Goal: Task Accomplishment & Management: Manage account settings

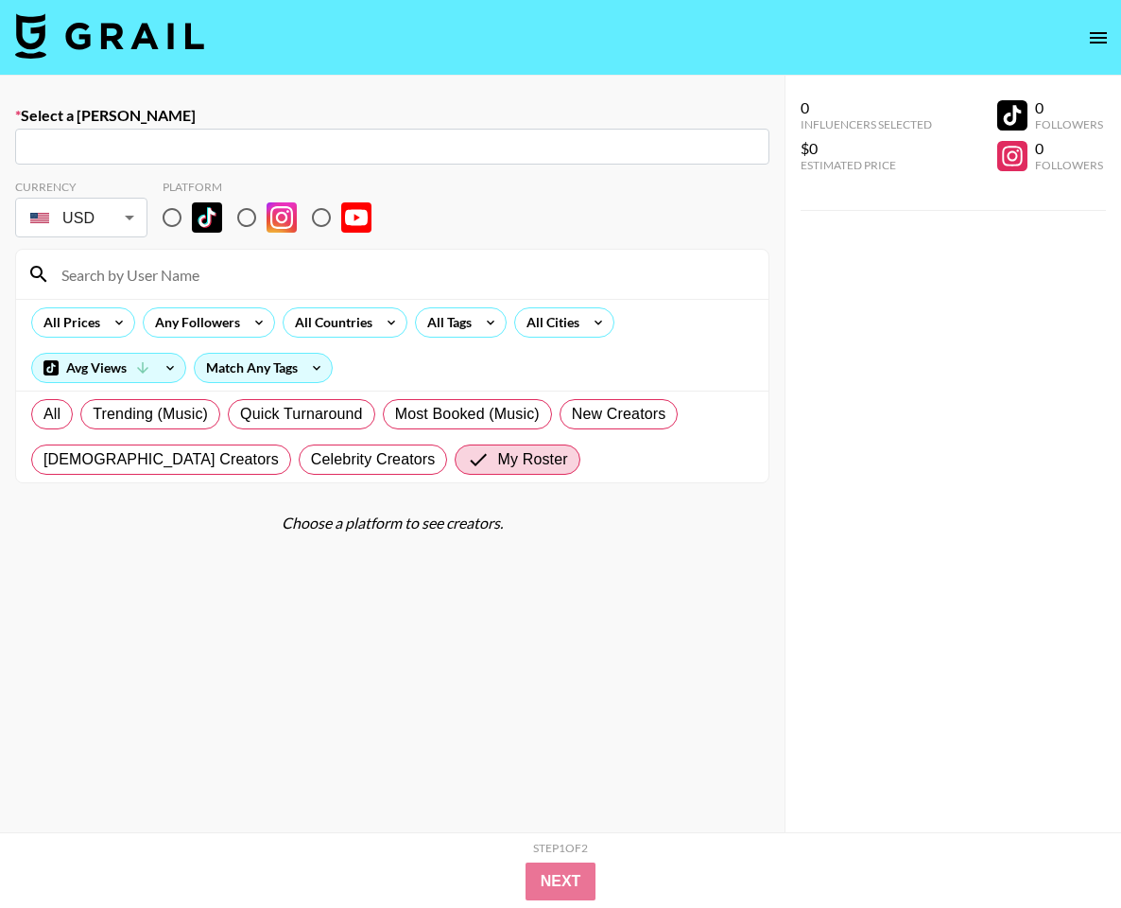
click at [1091, 33] on icon "open drawer" at bounding box center [1098, 37] width 17 height 11
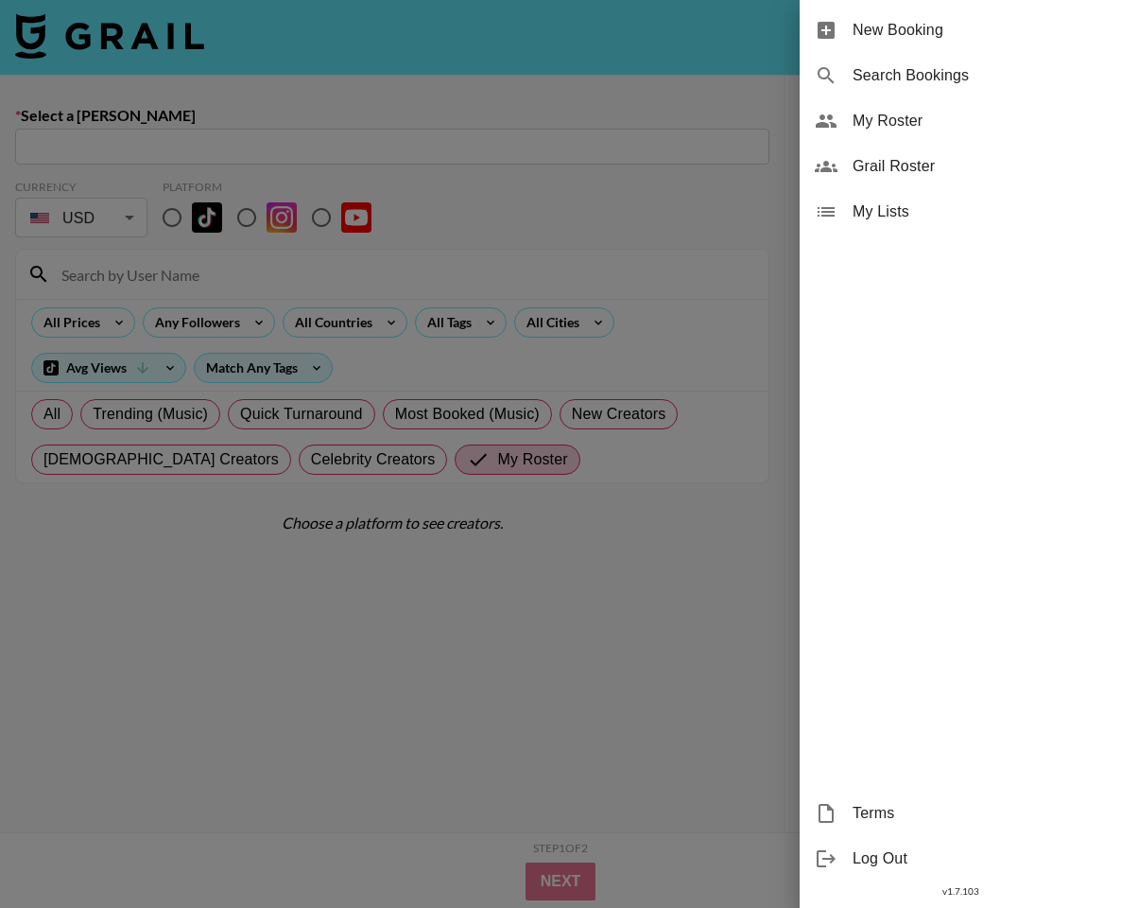
click at [932, 127] on span "My Roster" at bounding box center [979, 121] width 253 height 23
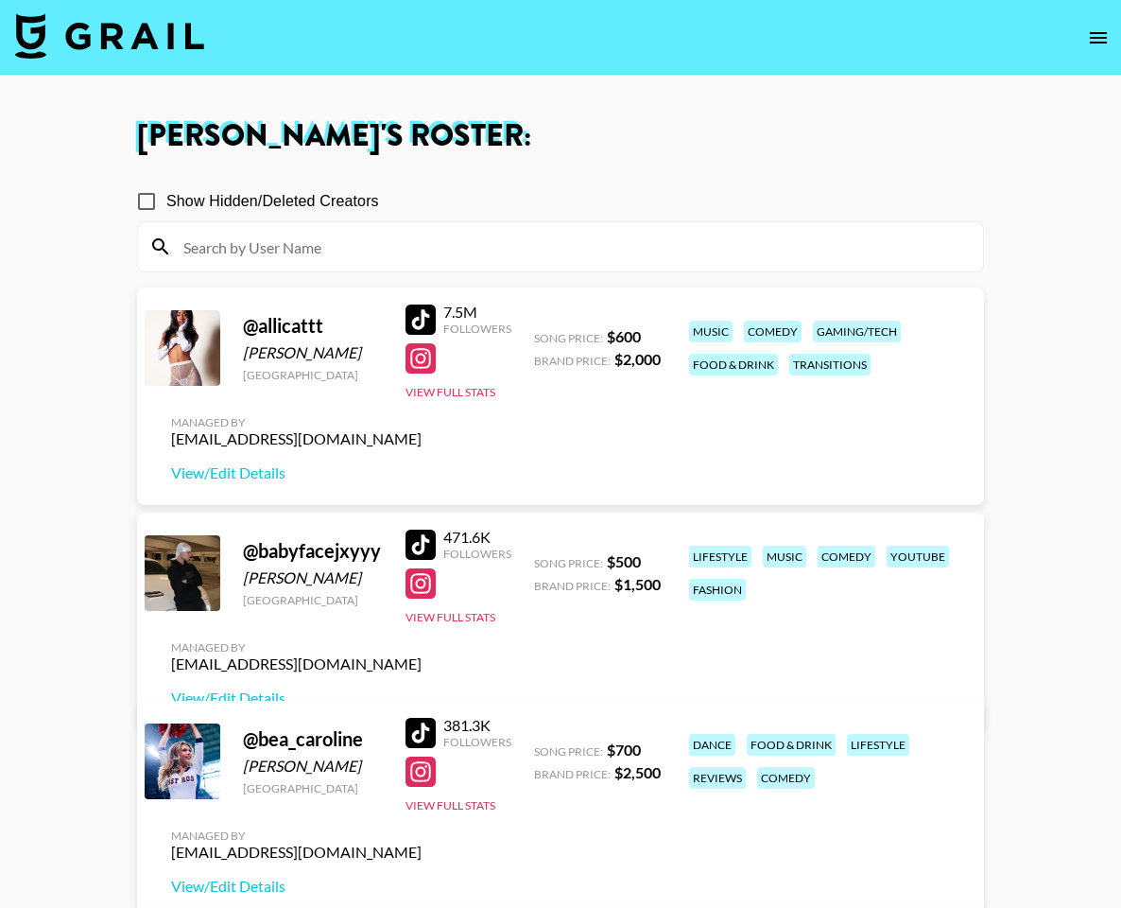
click at [274, 244] on input at bounding box center [572, 247] width 800 height 30
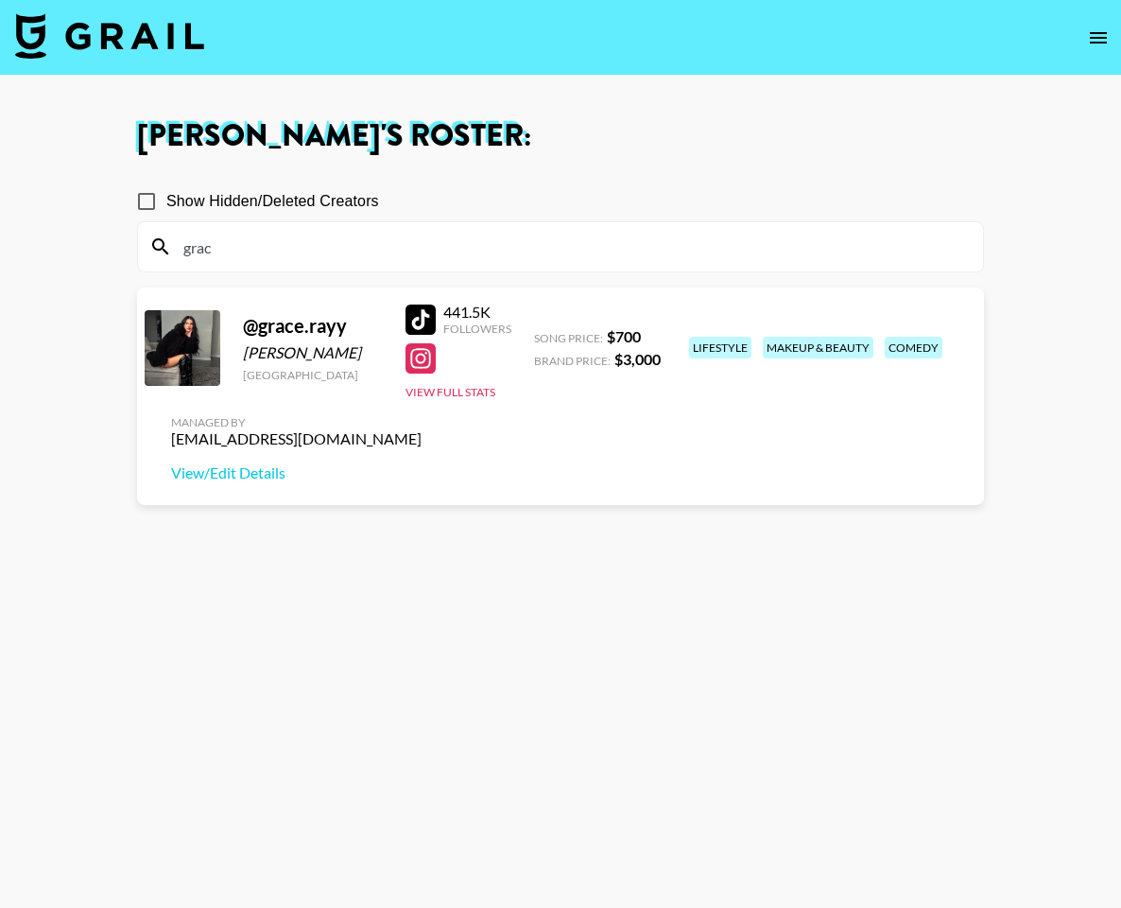
type input "grac"
click at [472, 395] on button "View Full Stats" at bounding box center [451, 392] width 90 height 14
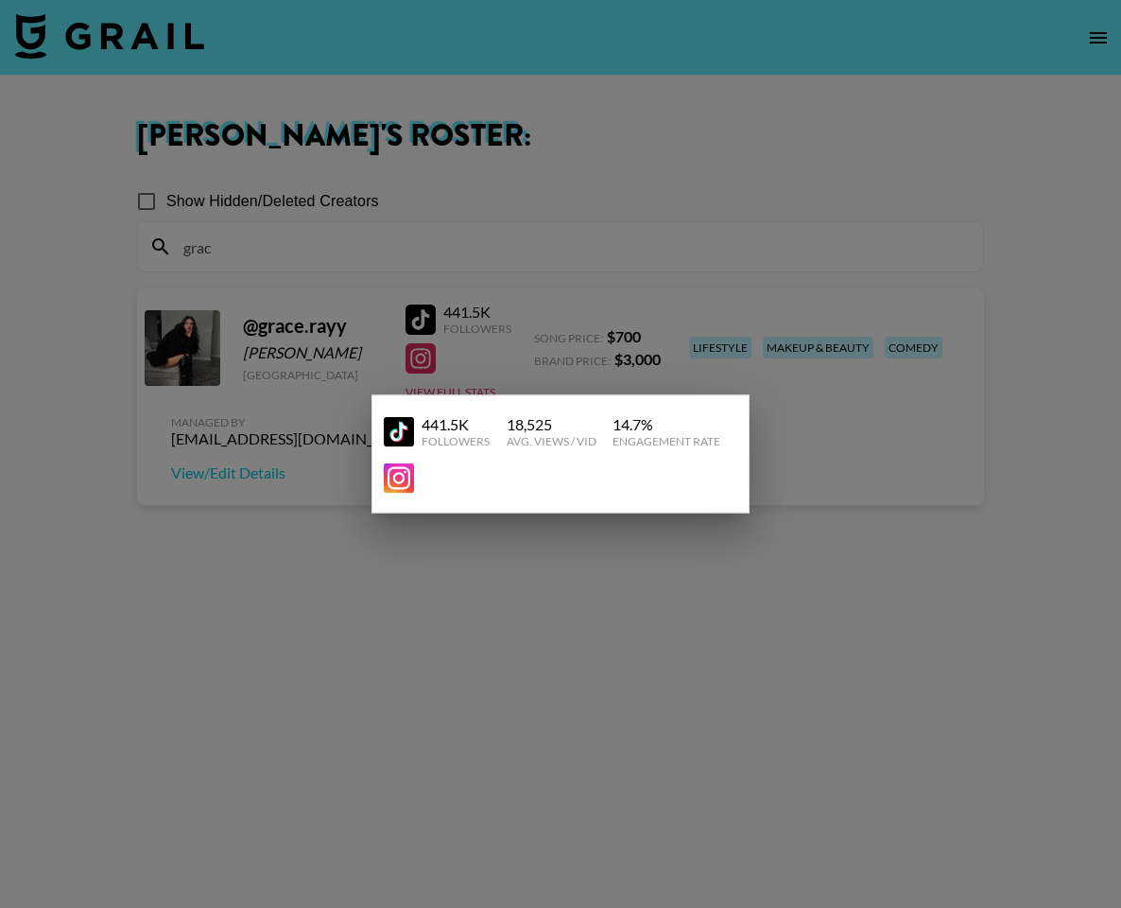
click at [309, 557] on div at bounding box center [560, 454] width 1121 height 908
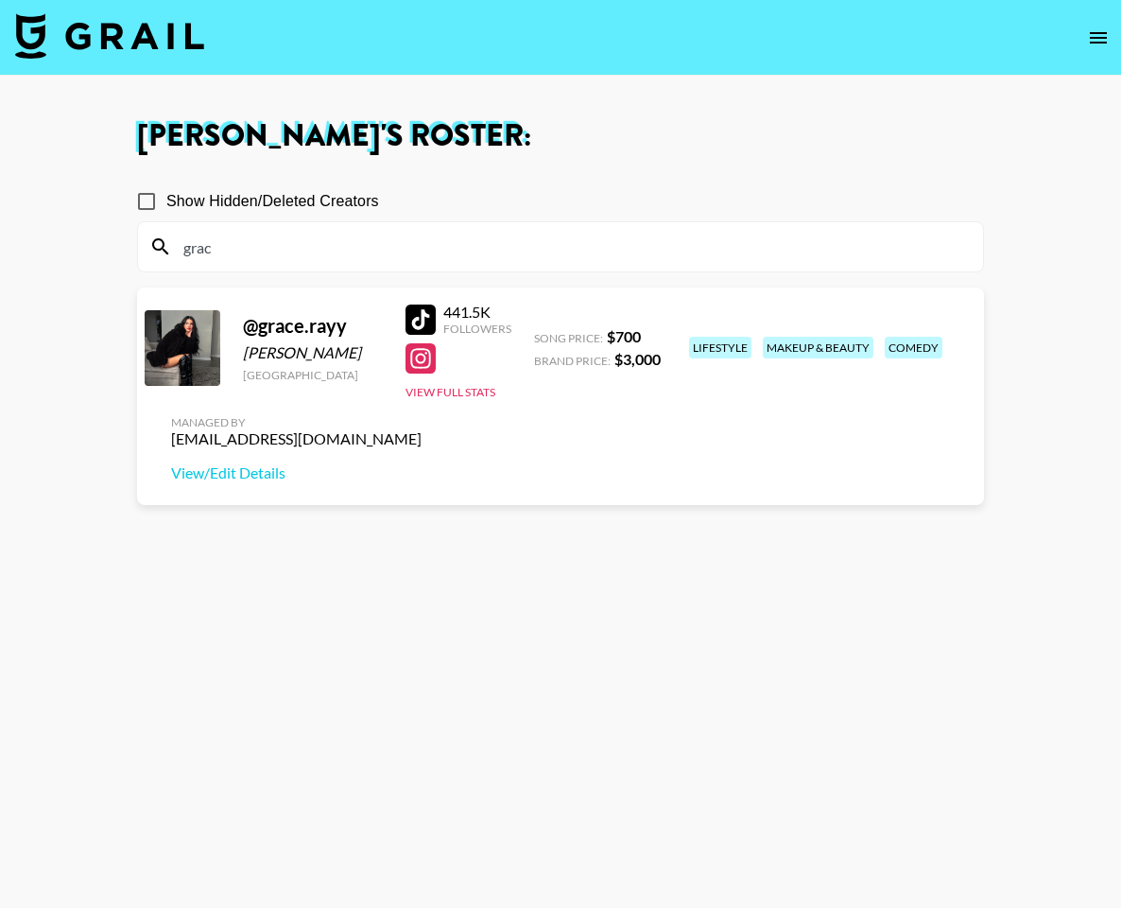
click at [423, 319] on div at bounding box center [421, 319] width 30 height 30
click at [481, 393] on button "View Full Stats" at bounding box center [451, 392] width 90 height 14
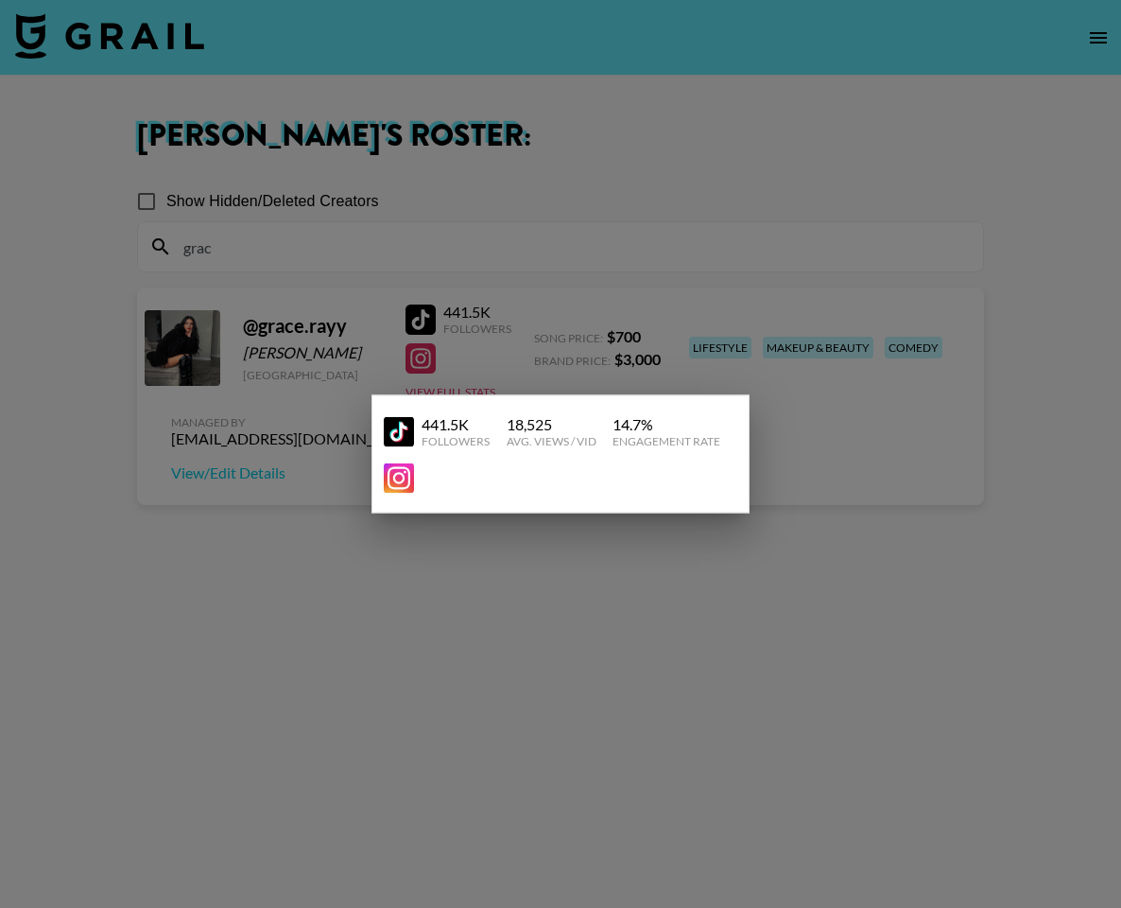
click at [478, 380] on div at bounding box center [560, 454] width 1121 height 908
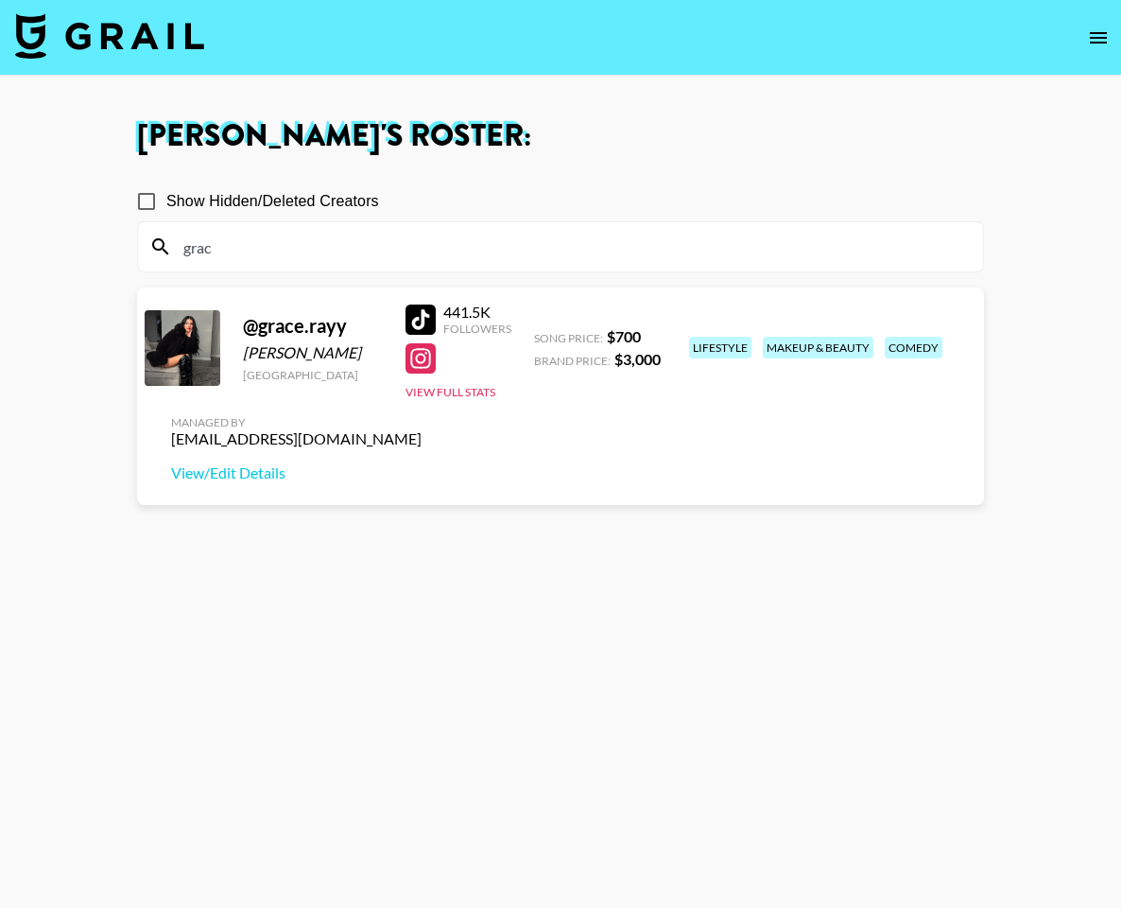
click at [437, 258] on input "grac" at bounding box center [572, 247] width 800 height 30
click at [438, 259] on input "grac" at bounding box center [572, 247] width 800 height 30
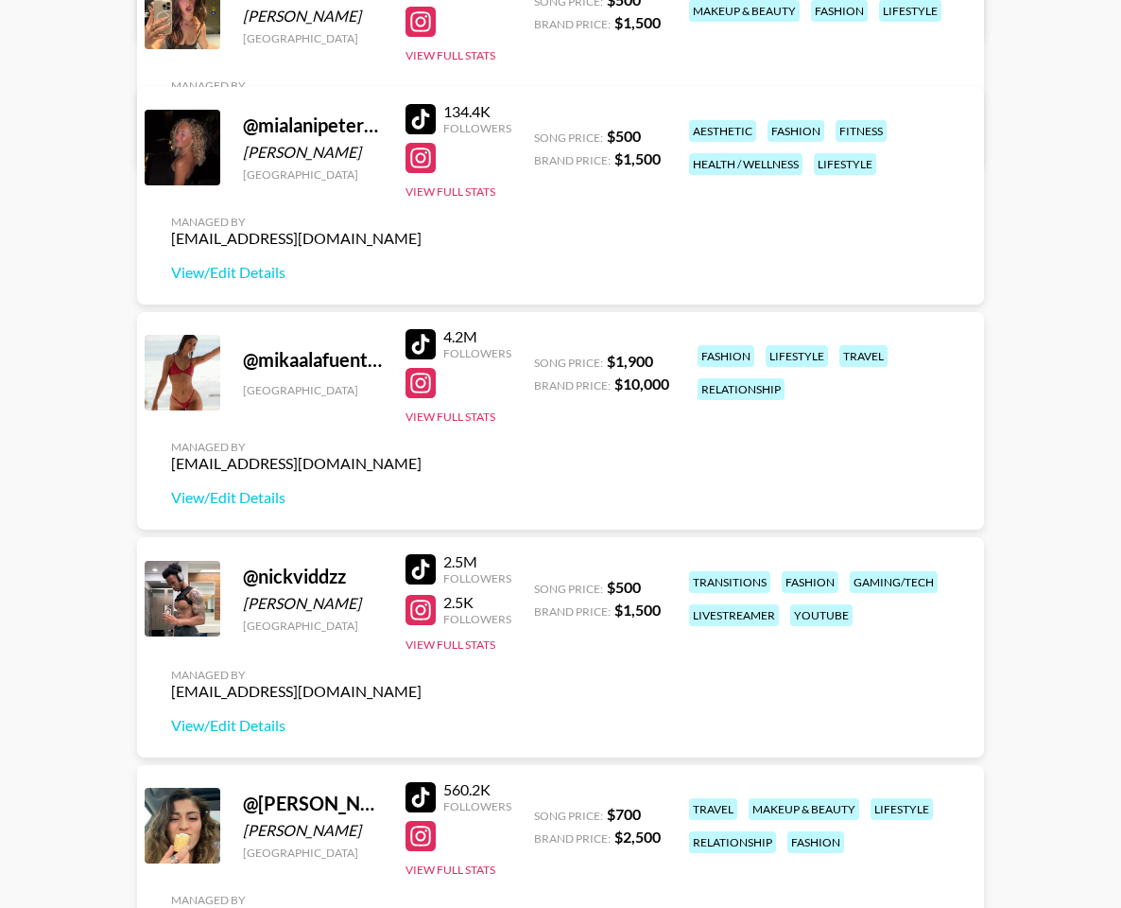
scroll to position [4541, 0]
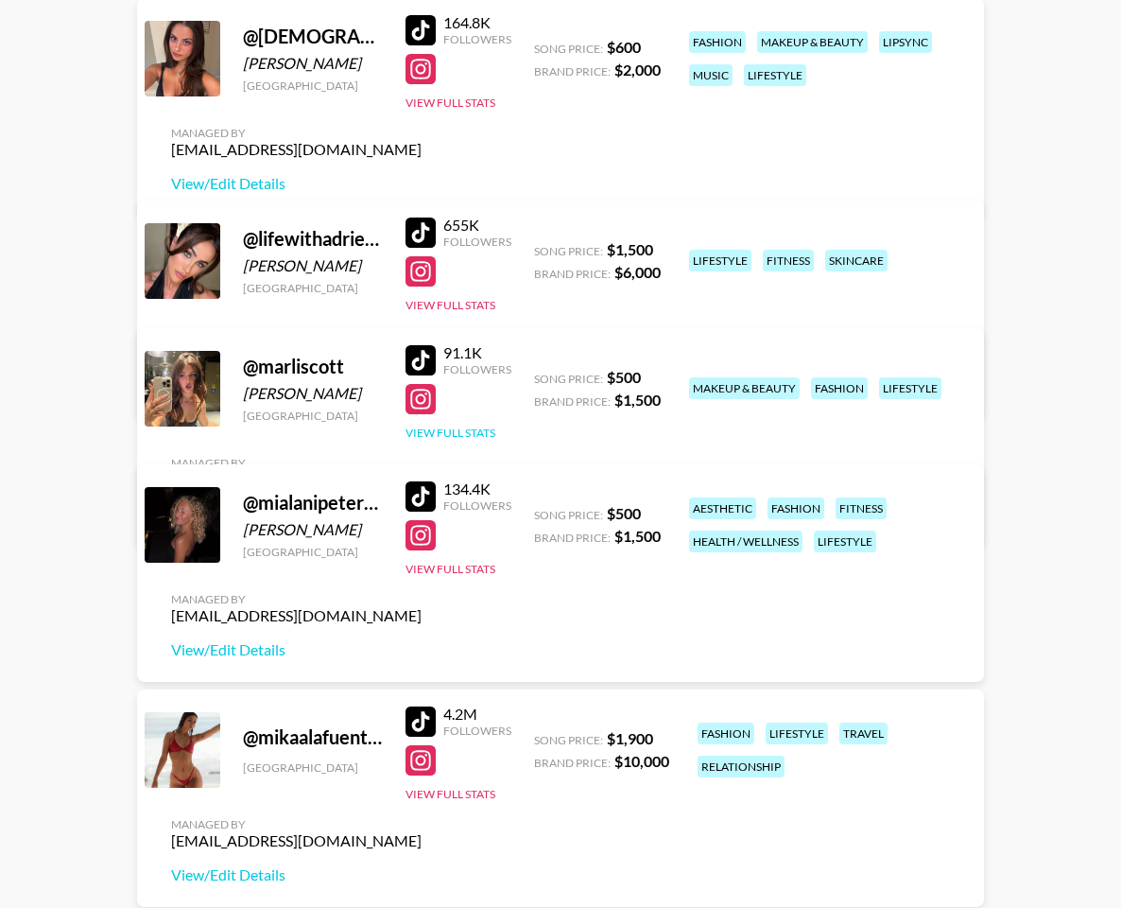
click at [442, 432] on button "View Full Stats" at bounding box center [451, 432] width 90 height 14
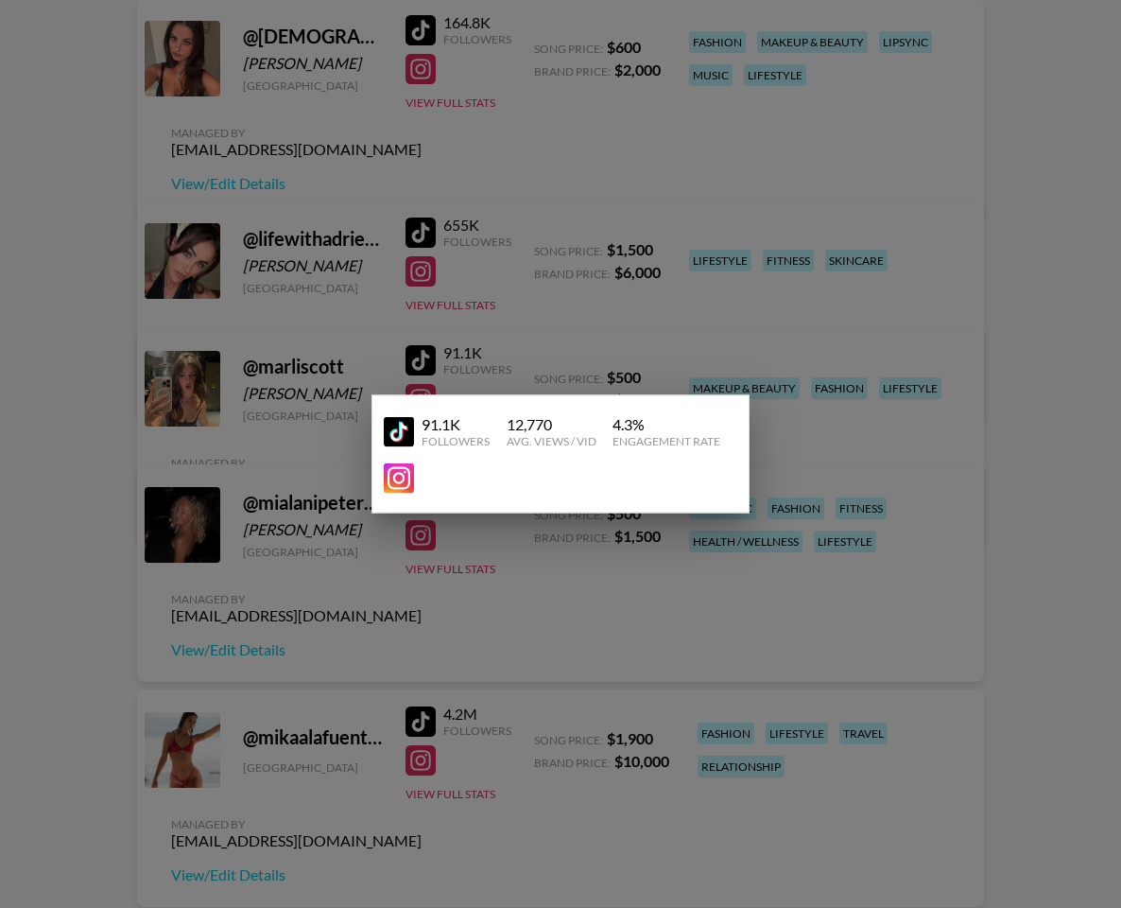
click at [181, 420] on div at bounding box center [560, 454] width 1121 height 908
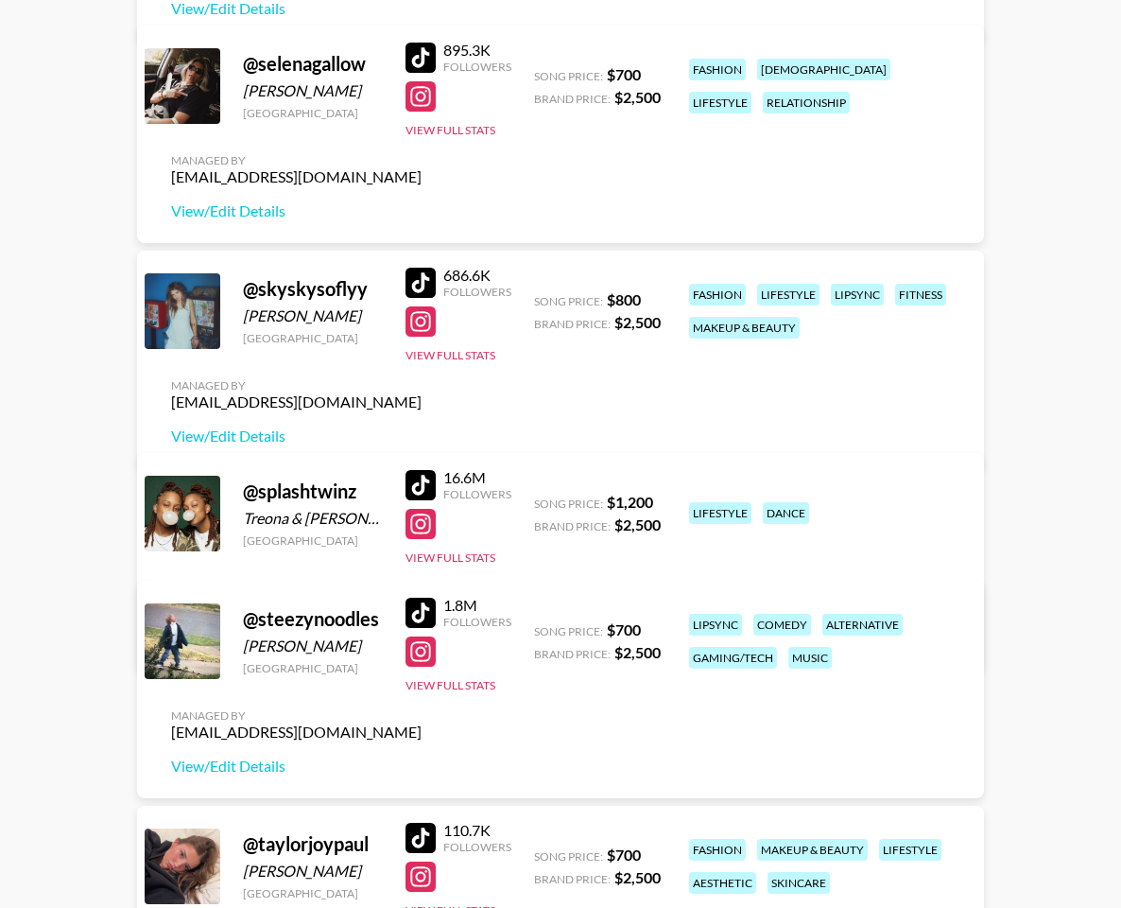
scroll to position [6779, 0]
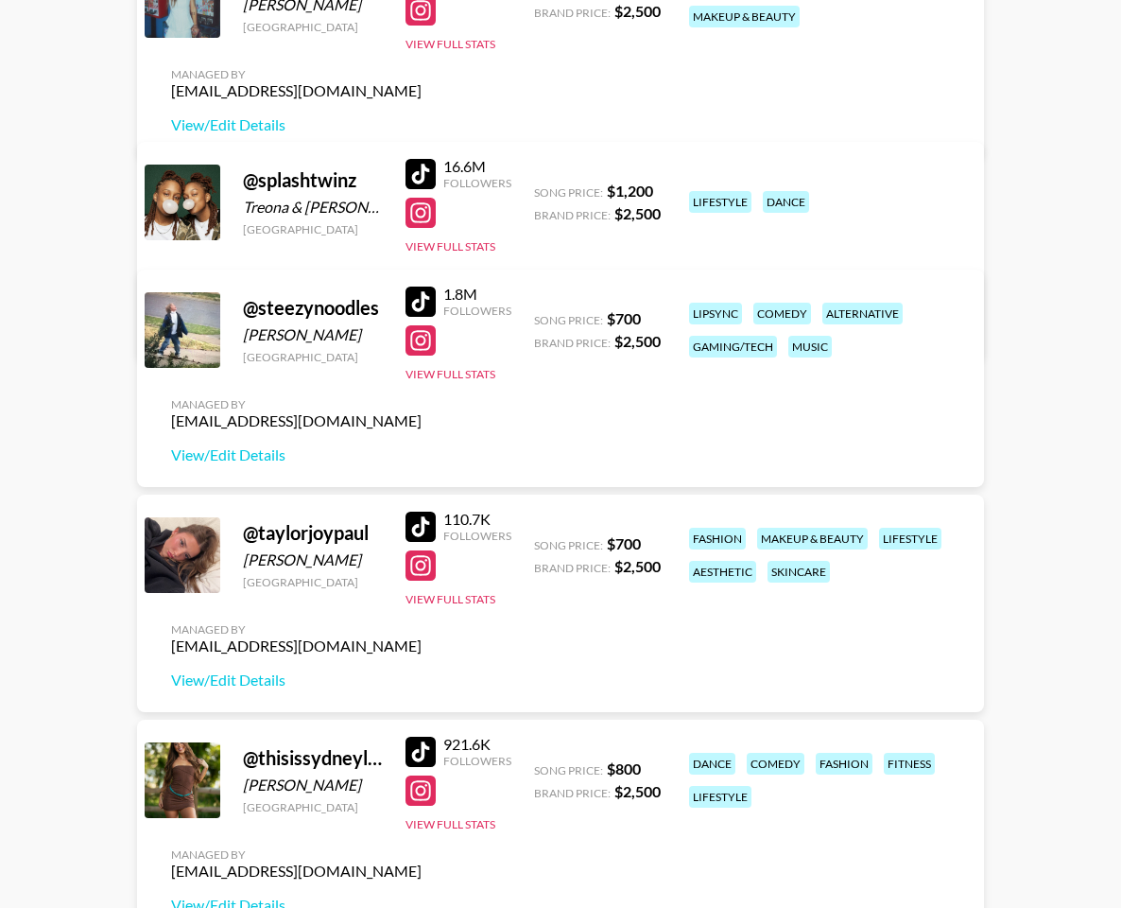
click at [426, 529] on div at bounding box center [421, 526] width 30 height 30
click at [434, 597] on button "View Full Stats" at bounding box center [451, 599] width 90 height 14
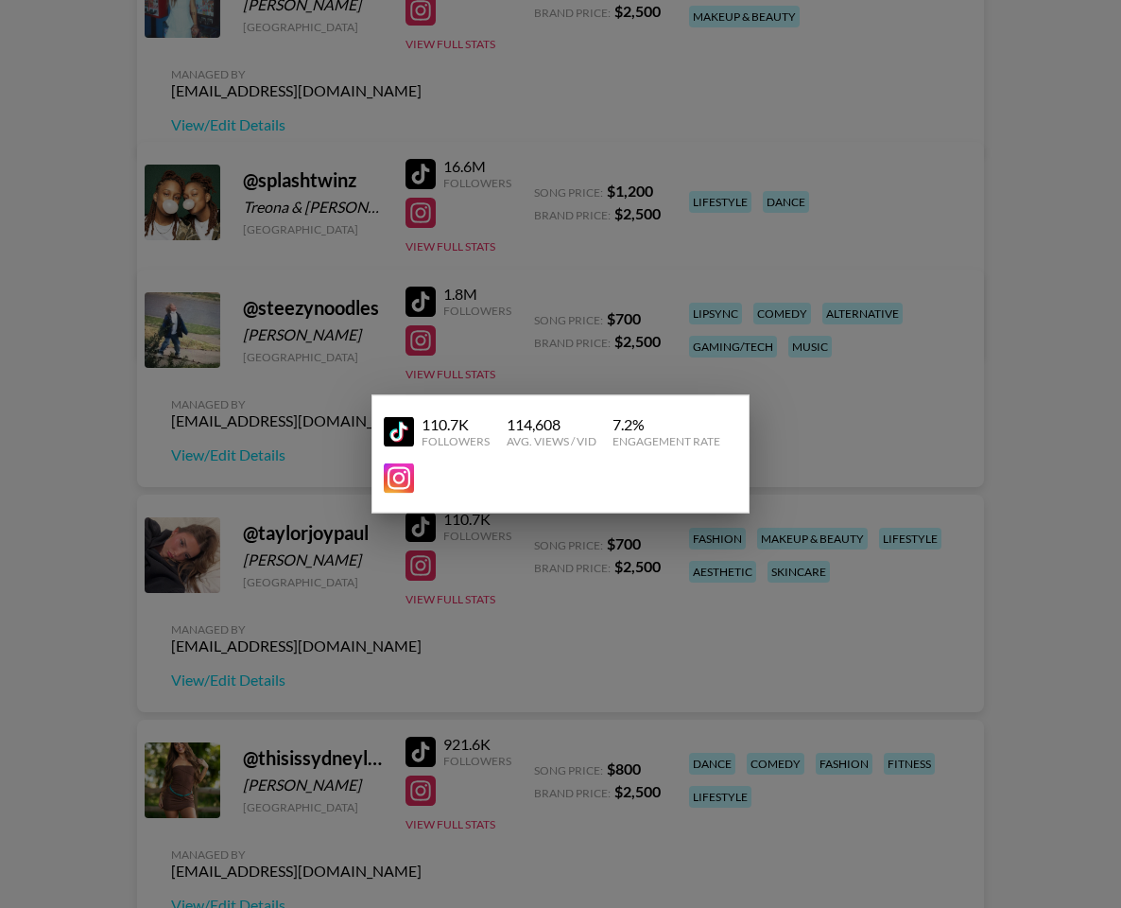
click at [584, 345] on div at bounding box center [560, 454] width 1121 height 908
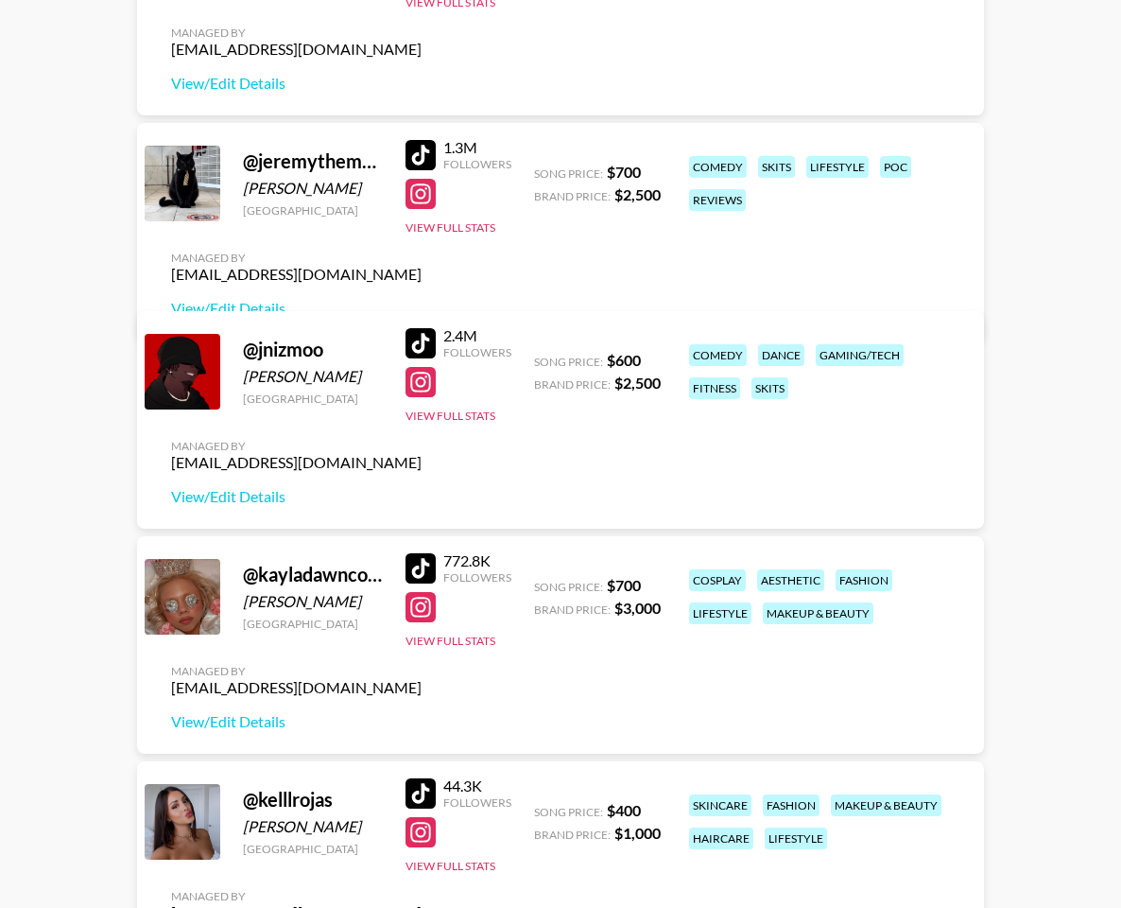
scroll to position [2690, 0]
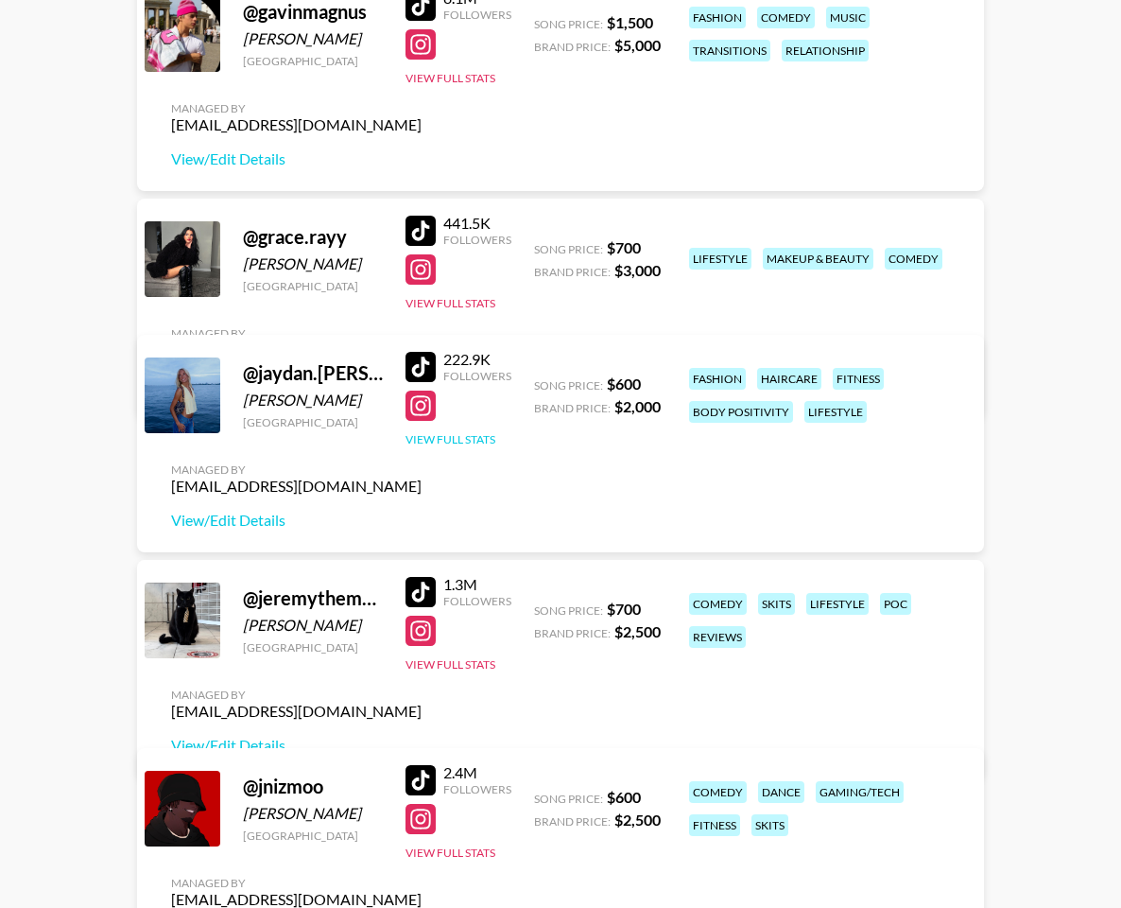
click at [446, 438] on button "View Full Stats" at bounding box center [451, 439] width 90 height 14
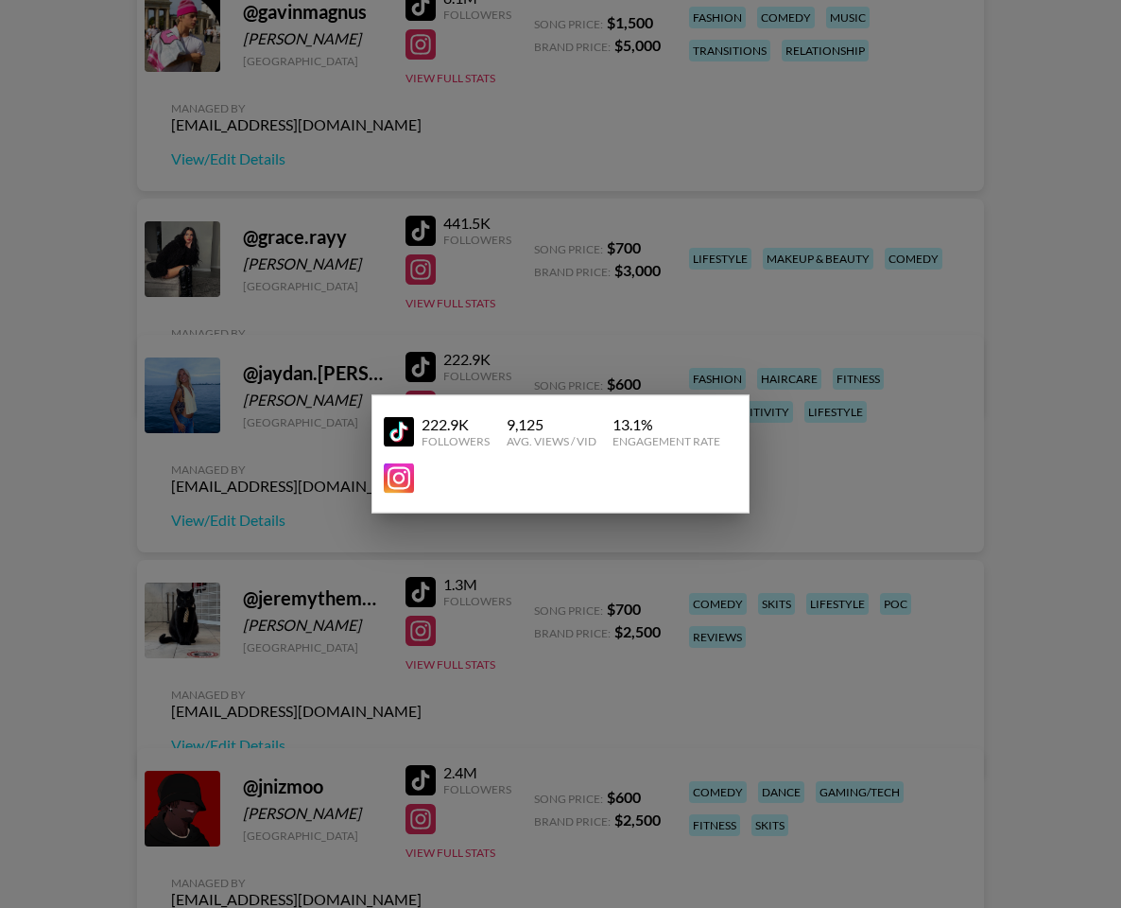
click at [371, 435] on div at bounding box center [560, 454] width 1121 height 908
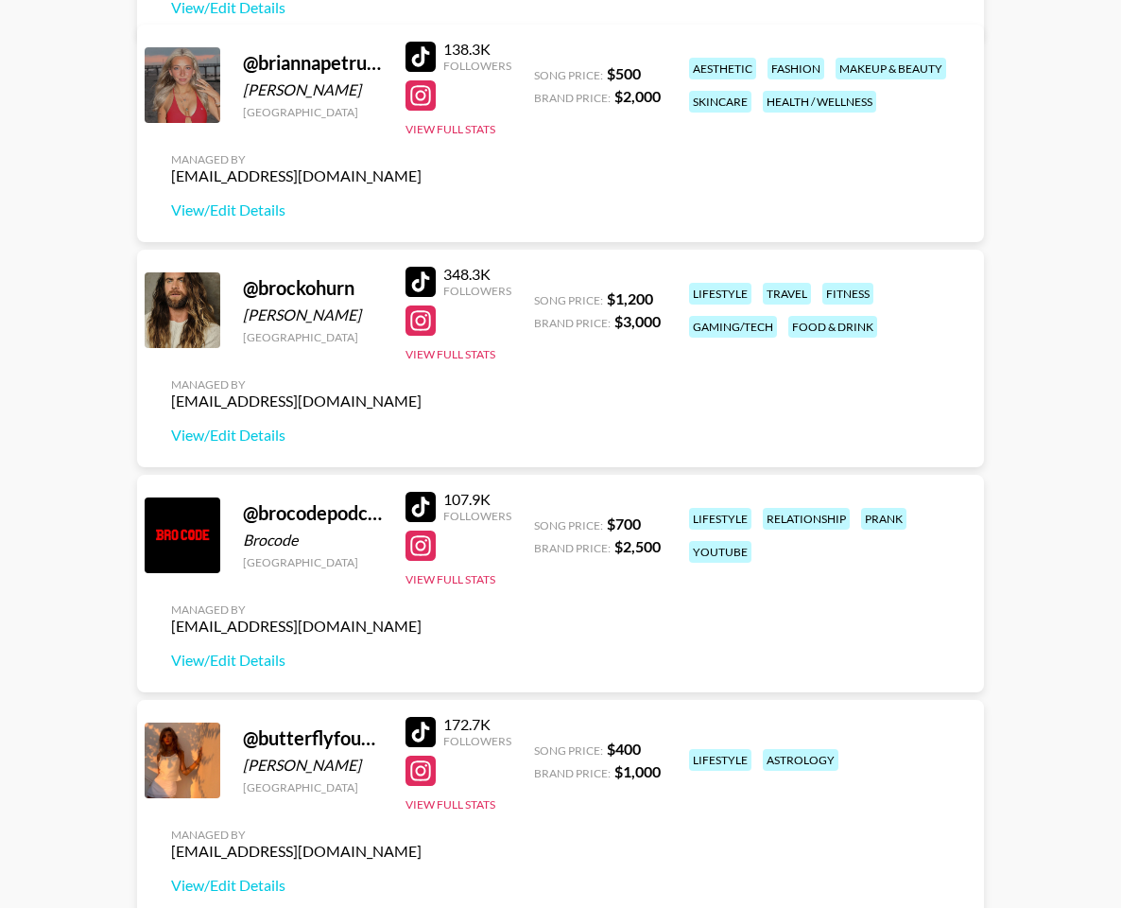
scroll to position [0, 0]
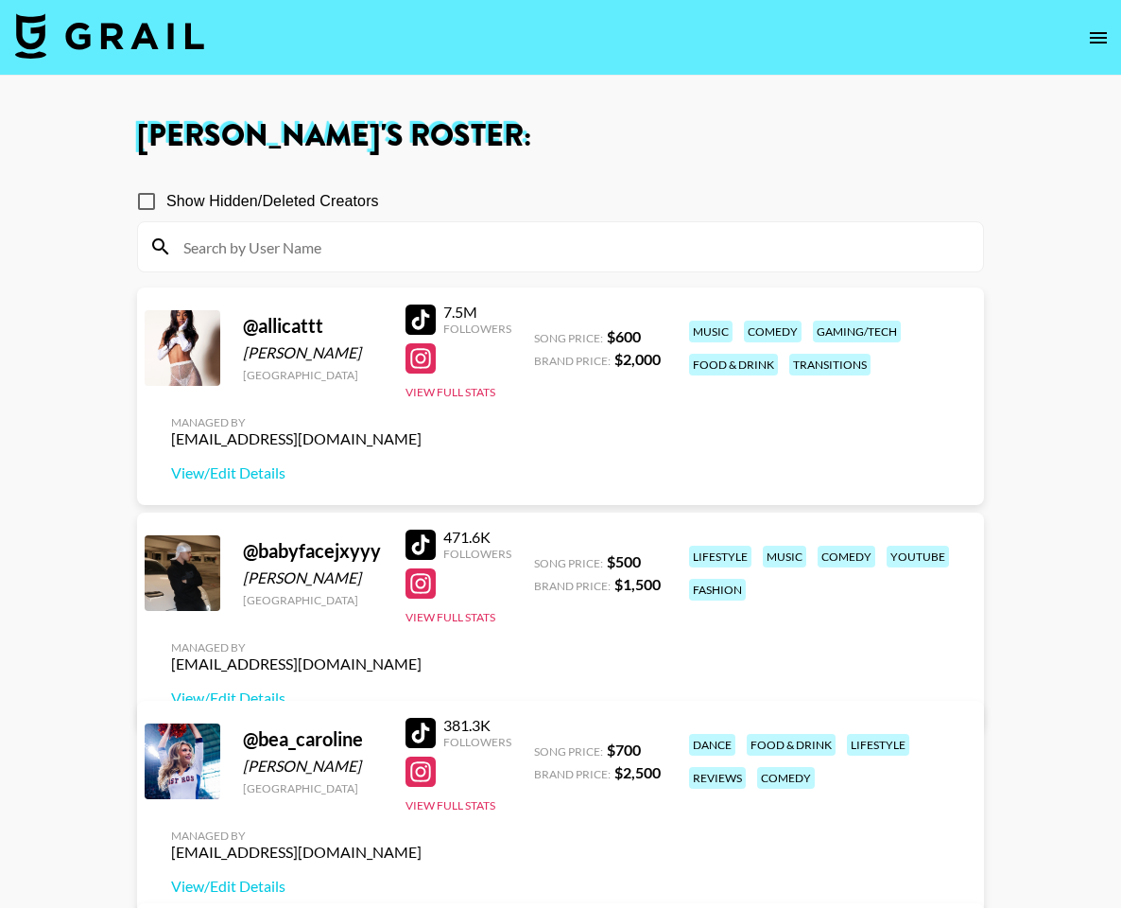
click at [177, 35] on img at bounding box center [109, 35] width 189 height 45
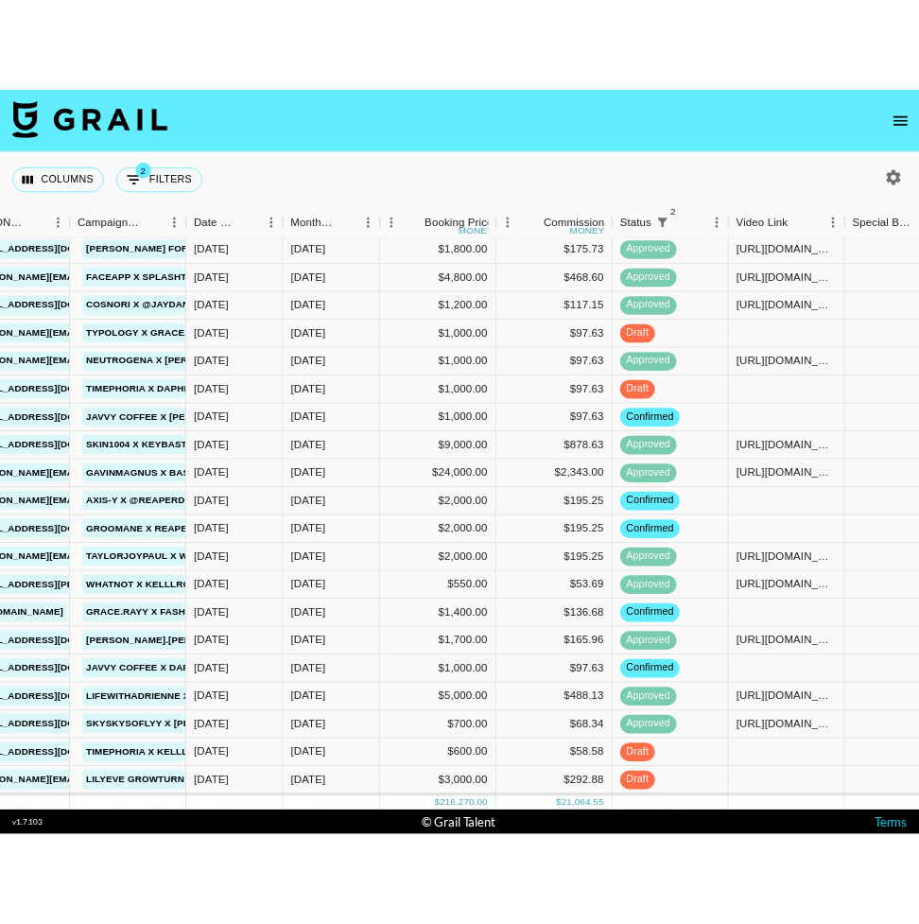
scroll to position [0, 827]
